Goal: Find specific page/section: Find specific page/section

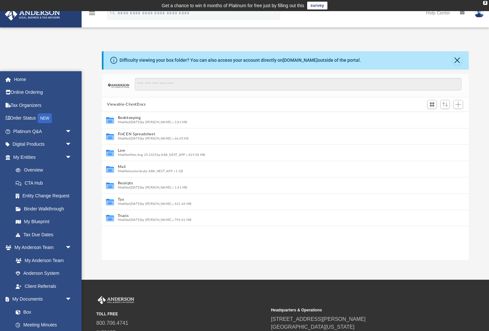
scroll to position [148, 367]
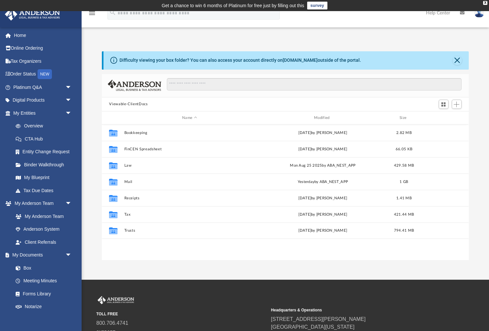
scroll to position [148, 367]
click at [321, 117] on div "Modified" at bounding box center [323, 118] width 131 height 6
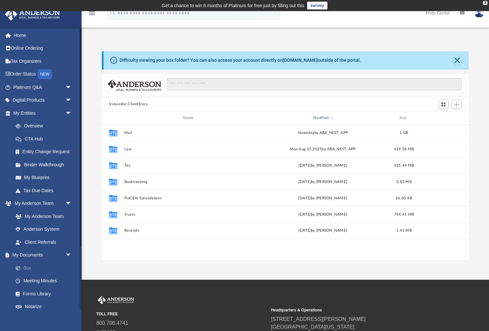
scroll to position [83, 0]
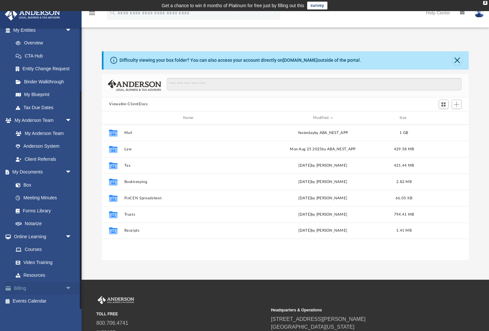
click at [21, 286] on link "Billing arrow_drop_down" at bounding box center [43, 287] width 77 height 13
